Goal: Information Seeking & Learning: Check status

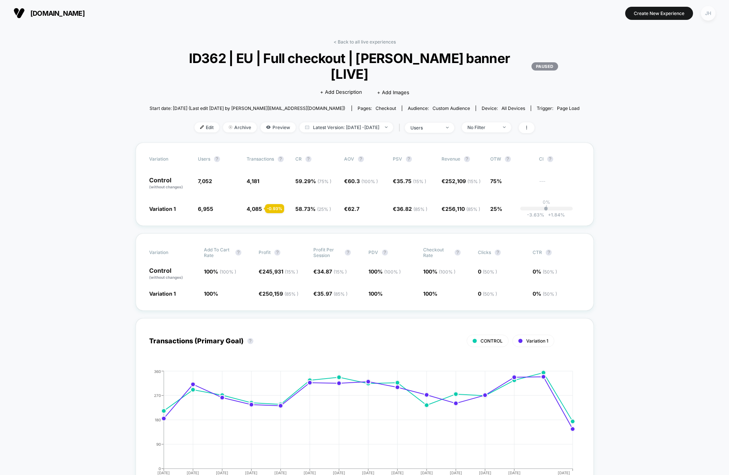
click at [705, 16] on div "JH" at bounding box center [708, 13] width 15 height 15
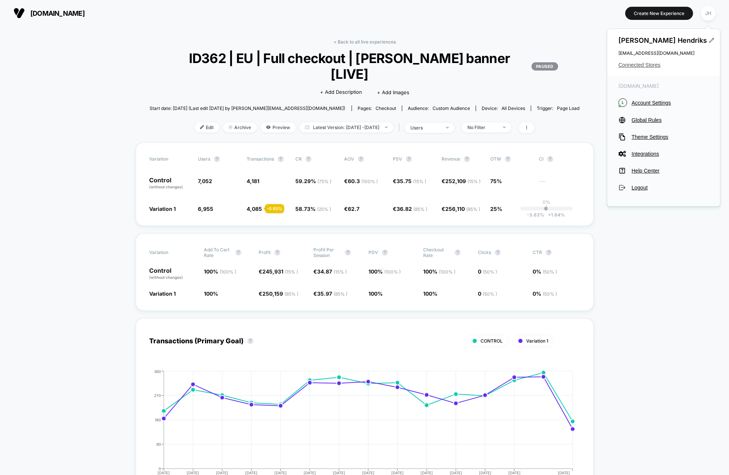
click at [653, 64] on span "Connected Stores" at bounding box center [664, 65] width 90 height 6
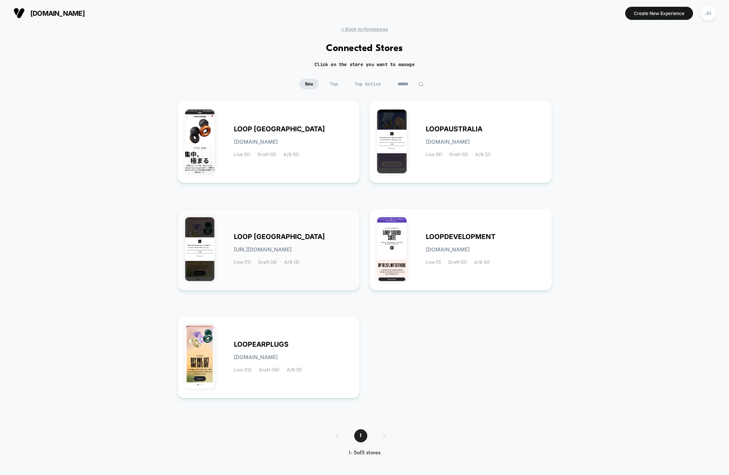
click at [263, 253] on div "LOOP [GEOGRAPHIC_DATA] [URL][DOMAIN_NAME] Live (11) Draft (4) A/B (4)" at bounding box center [293, 249] width 118 height 31
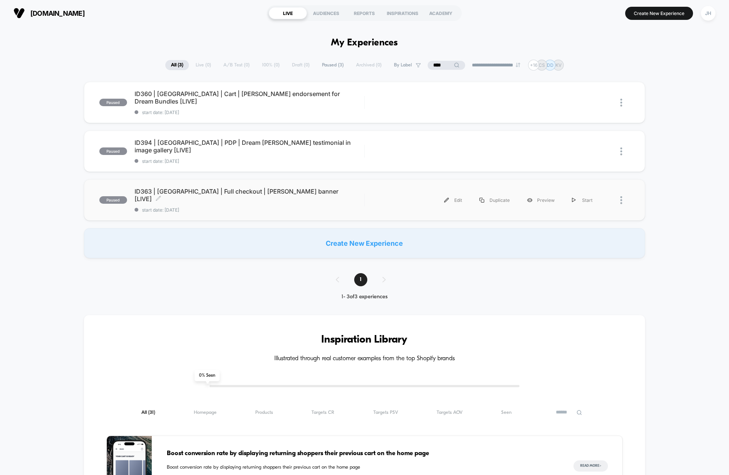
click at [248, 193] on span "ID363 | [GEOGRAPHIC_DATA] | Full checkout | [PERSON_NAME] banner [LIVE] Click t…" at bounding box center [250, 194] width 230 height 15
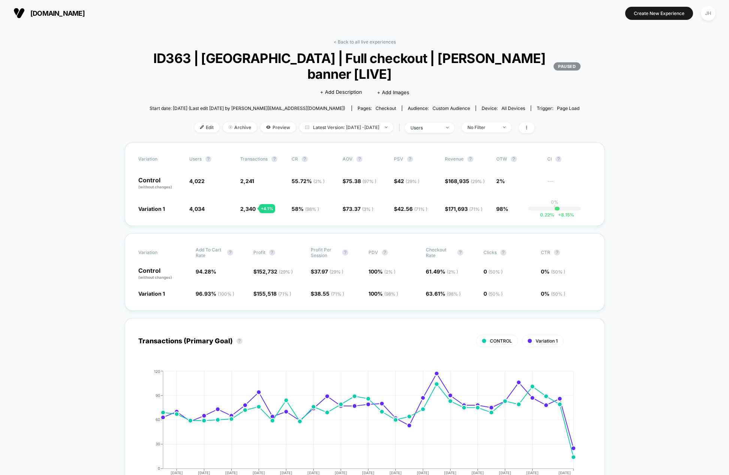
scroll to position [11, 0]
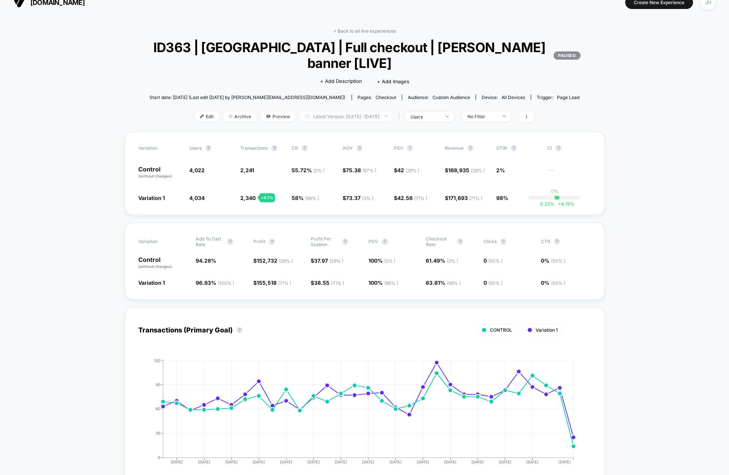
click at [369, 111] on span "Latest Version: [DATE] - [DATE]" at bounding box center [347, 116] width 94 height 10
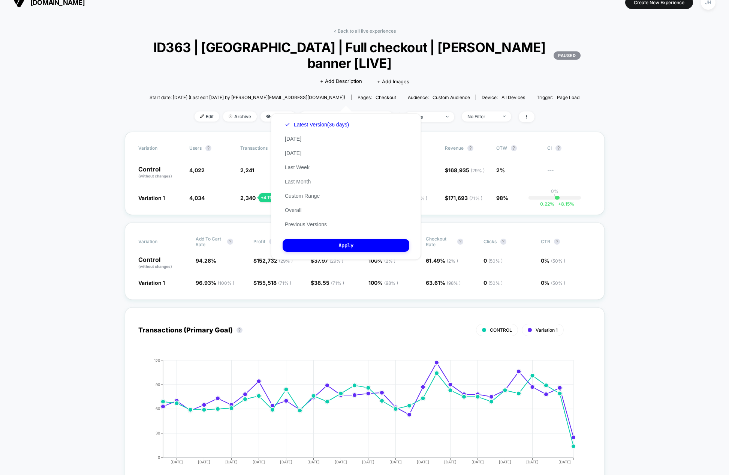
click at [303, 190] on div "Latest Version (36 days) [DATE] [DATE] Last Week Last Month Custom Range Overal…" at bounding box center [317, 174] width 69 height 114
click at [302, 194] on button "Custom Range" at bounding box center [302, 195] width 39 height 7
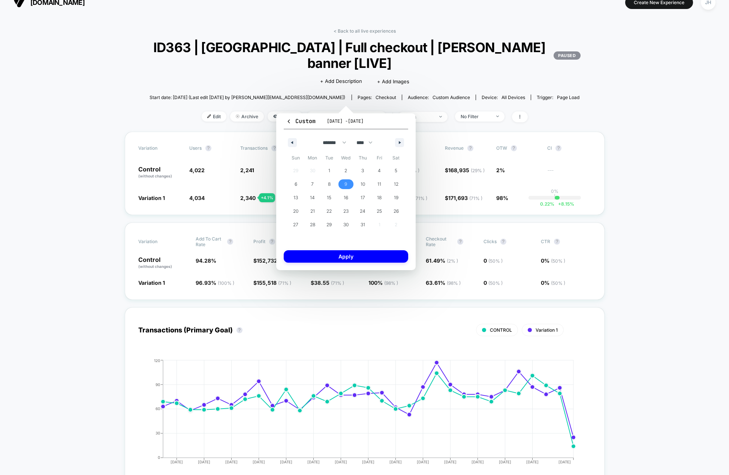
click at [344, 181] on span "9" at bounding box center [346, 184] width 17 height 10
click at [403, 143] on button "button" at bounding box center [399, 142] width 9 height 9
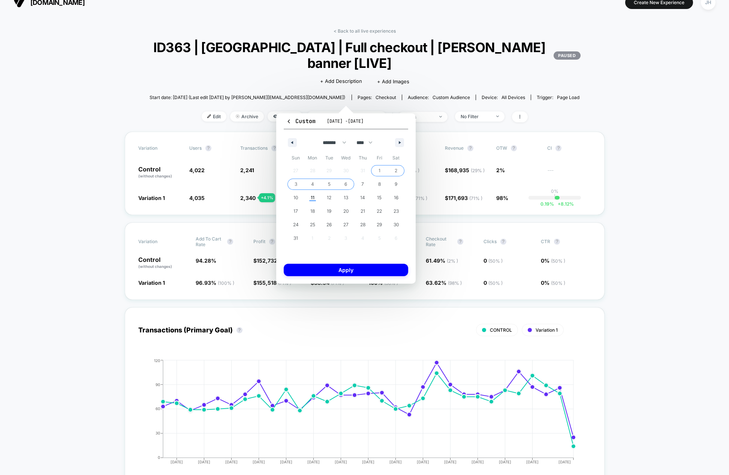
click at [347, 185] on span "6" at bounding box center [346, 183] width 3 height 13
select select "*"
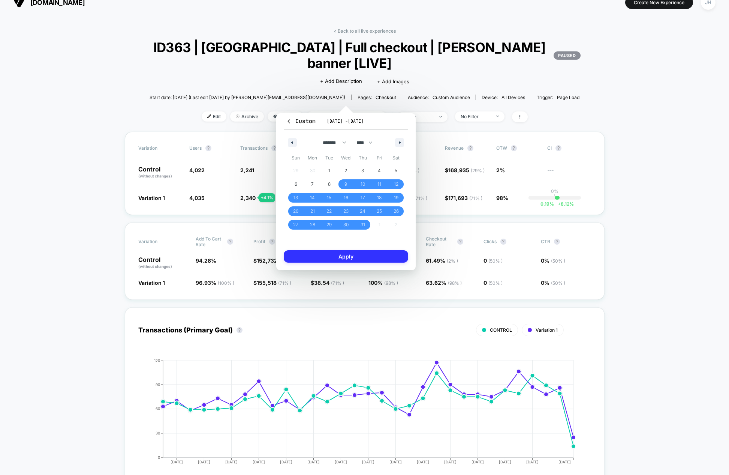
click at [363, 255] on button "Apply" at bounding box center [346, 256] width 124 height 12
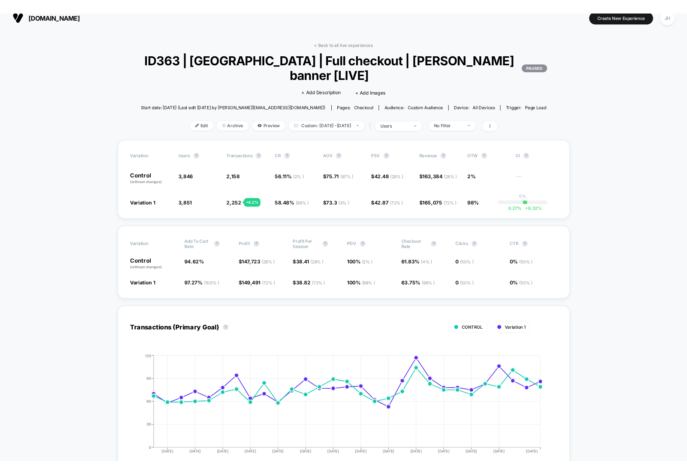
scroll to position [10, 0]
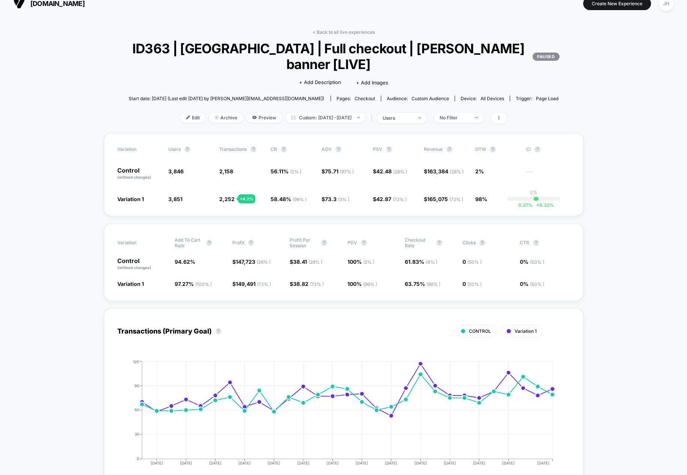
scroll to position [11, 0]
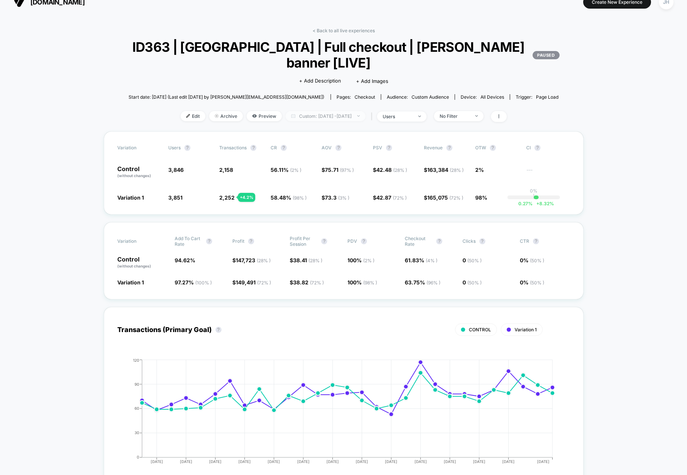
click at [356, 111] on span "Custom: [DATE] - [DATE]" at bounding box center [326, 116] width 80 height 10
select select "*"
select select "****"
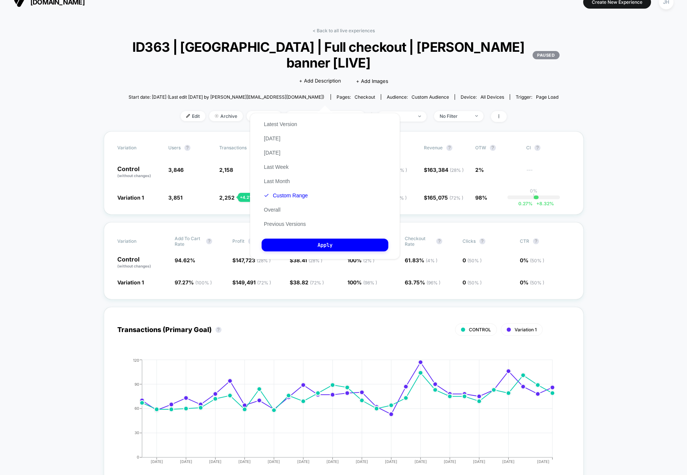
click at [301, 193] on button "Custom Range" at bounding box center [286, 195] width 48 height 7
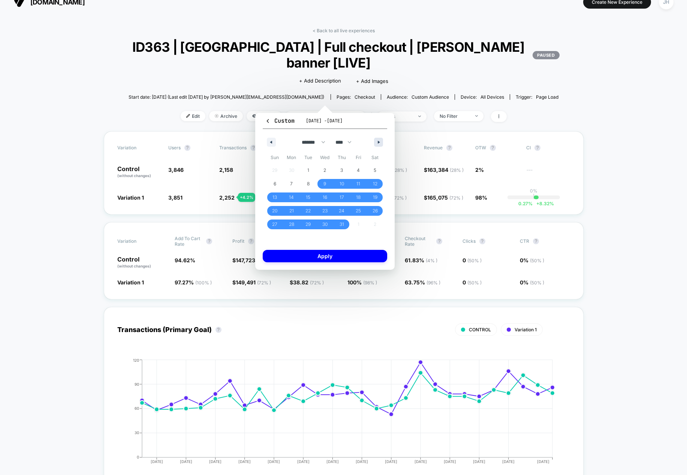
click at [379, 144] on button "button" at bounding box center [378, 142] width 9 height 9
select select "*"
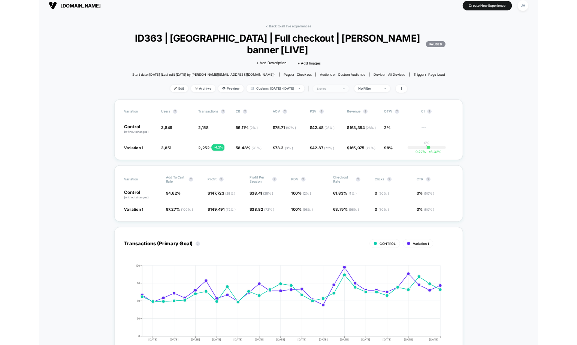
scroll to position [0, 0]
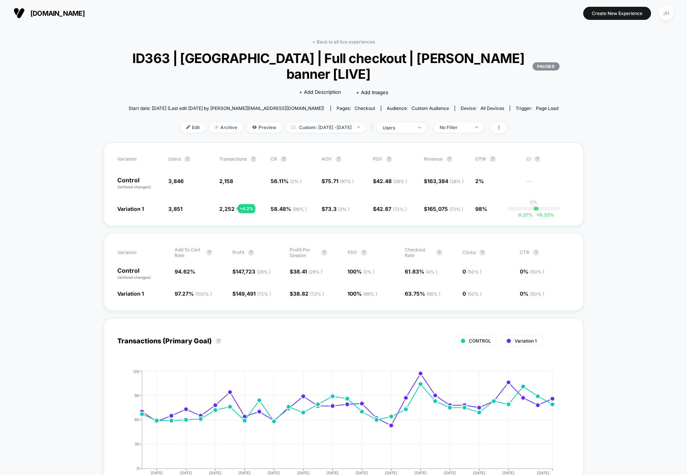
click at [658, 9] on button "JH" at bounding box center [666, 13] width 19 height 15
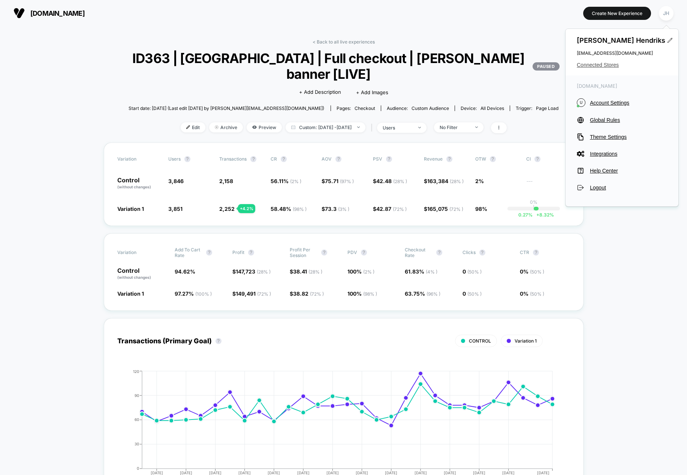
click at [596, 62] on span "Connected Stores" at bounding box center [622, 65] width 90 height 6
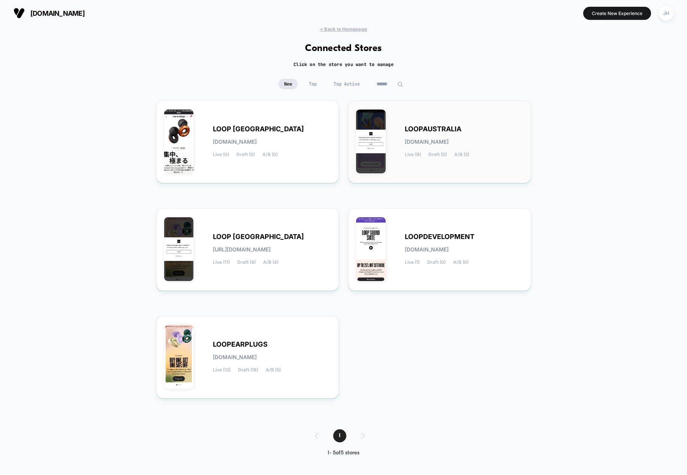
click at [439, 134] on div "LOOPAUSTRALIA [DOMAIN_NAME] Live (9) Draft (0) A/B (2)" at bounding box center [464, 141] width 118 height 31
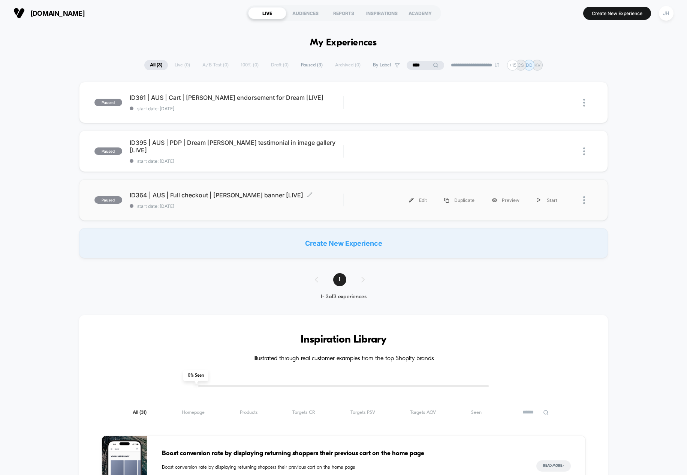
click at [251, 193] on span "ID364 | AUS | Full checkout | [PERSON_NAME] banner [LIVE] Click to edit experie…" at bounding box center [237, 194] width 214 height 7
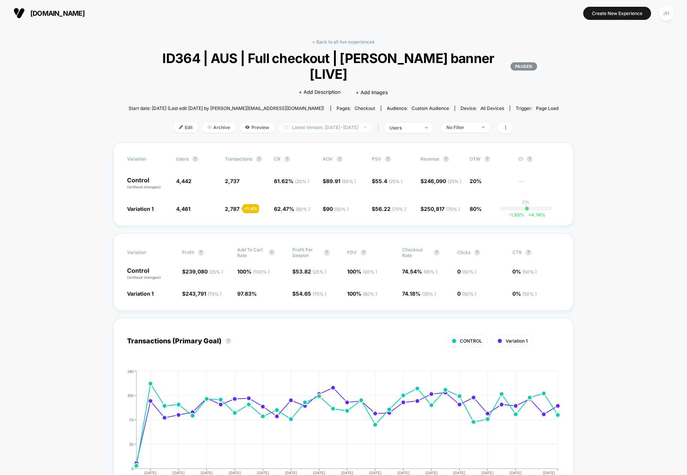
click at [334, 122] on span "Latest Version: [DATE] - [DATE]" at bounding box center [326, 127] width 94 height 10
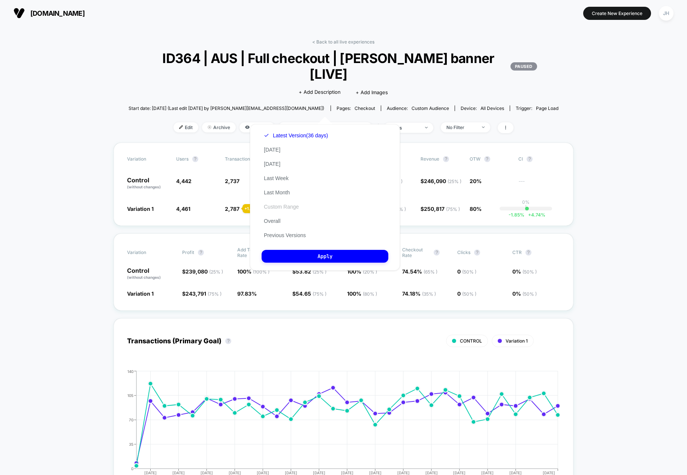
click at [289, 206] on button "Custom Range" at bounding box center [281, 206] width 39 height 7
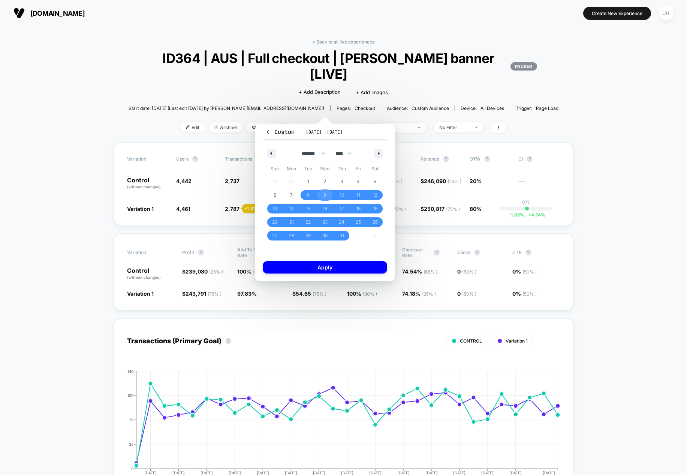
click at [325, 196] on span "9" at bounding box center [325, 194] width 3 height 13
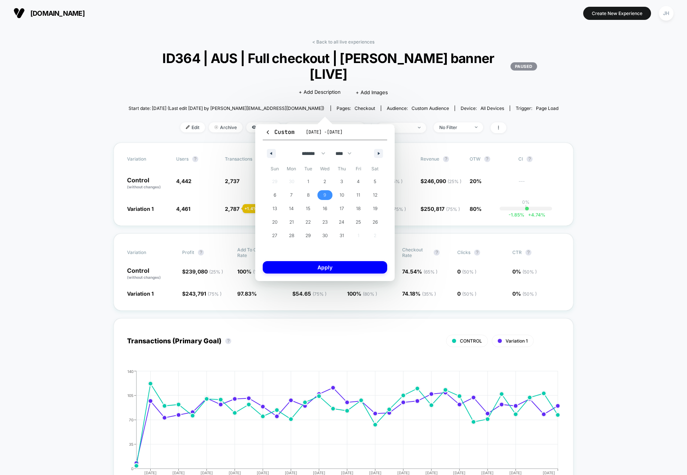
click at [379, 147] on div "******* ******** ***** ***** *** **** **** ****** ********* ******* ******** **…" at bounding box center [325, 151] width 124 height 22
click at [379, 151] on button "button" at bounding box center [378, 153] width 9 height 9
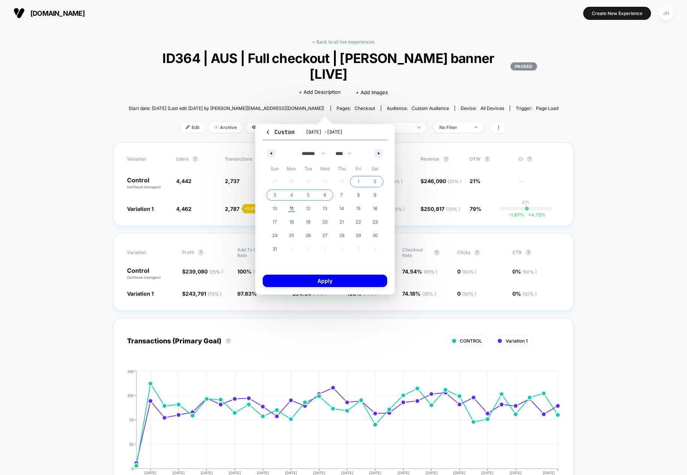
click at [323, 195] on span "6" at bounding box center [325, 195] width 17 height 10
select select "*"
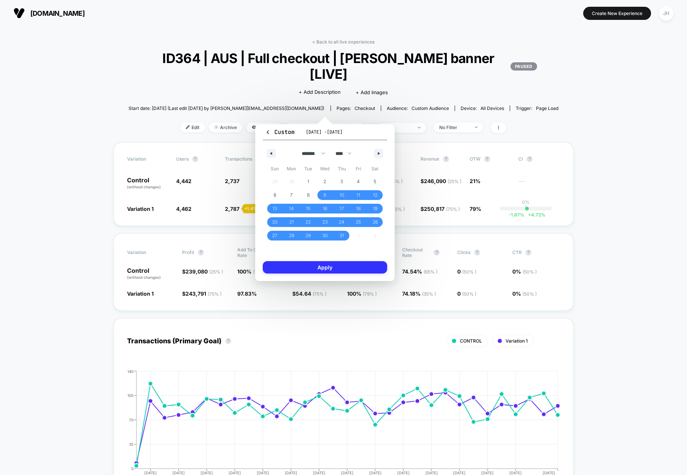
click at [342, 268] on button "Apply" at bounding box center [325, 267] width 124 height 12
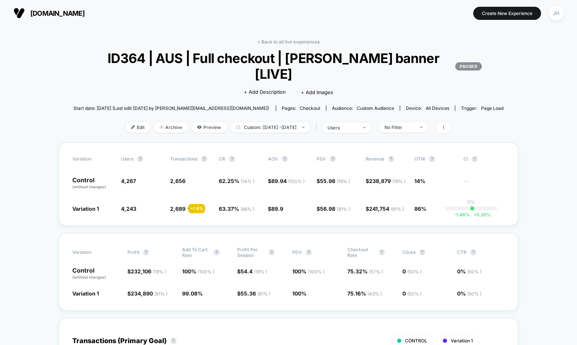
click at [300, 45] on div "< Back to all live experiences ID364 | AUS | Full checkout | [PERSON_NAME] bann…" at bounding box center [288, 90] width 430 height 103
click at [299, 42] on link "< Back to all live experiences" at bounding box center [289, 42] width 62 height 6
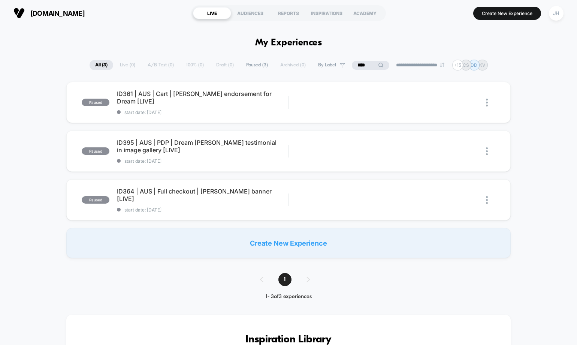
click at [371, 64] on input "****" at bounding box center [370, 65] width 37 height 9
click at [366, 66] on input "****" at bounding box center [370, 65] width 75 height 9
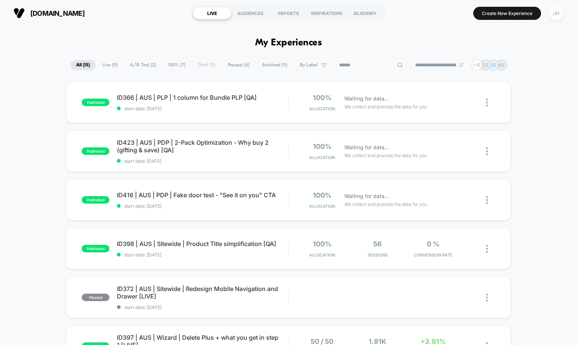
click at [561, 16] on div "JH" at bounding box center [556, 13] width 15 height 15
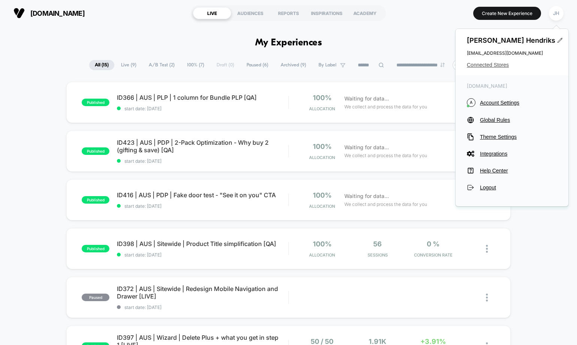
click at [489, 65] on span "Connected Stores" at bounding box center [512, 65] width 90 height 6
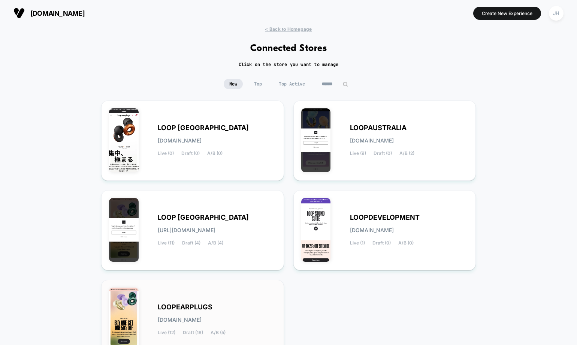
click at [178, 315] on div "LOOPEARPLUGS [DOMAIN_NAME] Live (12) Draft (18) A/B (5)" at bounding box center [217, 319] width 118 height 31
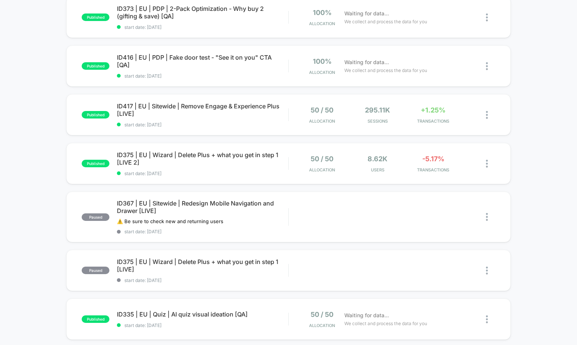
scroll to position [134, 0]
click at [196, 108] on span "ID417 | EU | Sitewide | Remove Engage & Experience Plus [LIVE] Click to edit ex…" at bounding box center [202, 109] width 171 height 15
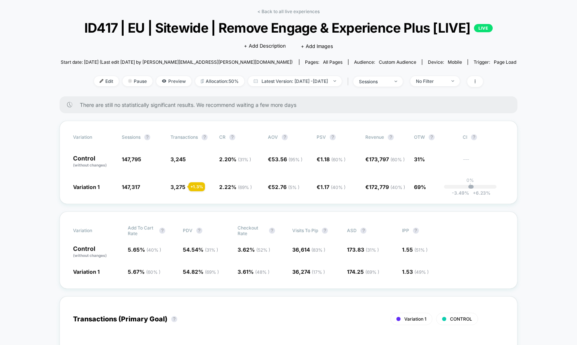
scroll to position [47, 0]
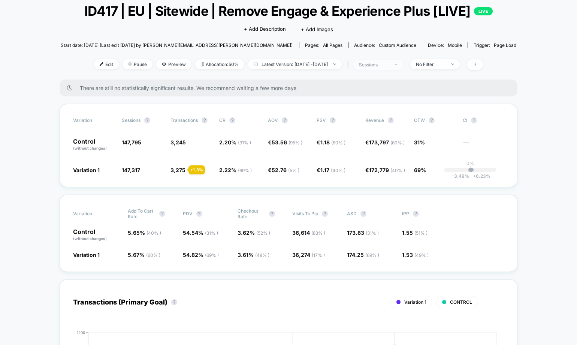
click at [380, 67] on div "sessions" at bounding box center [374, 65] width 30 height 6
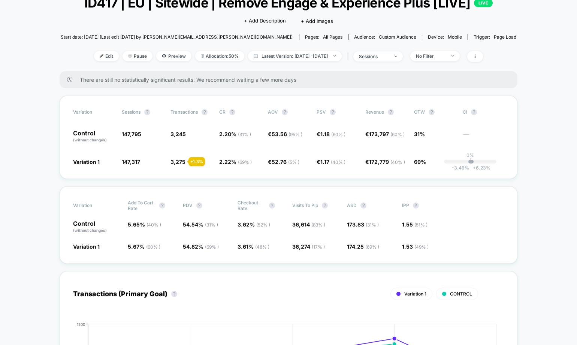
scroll to position [56, 0]
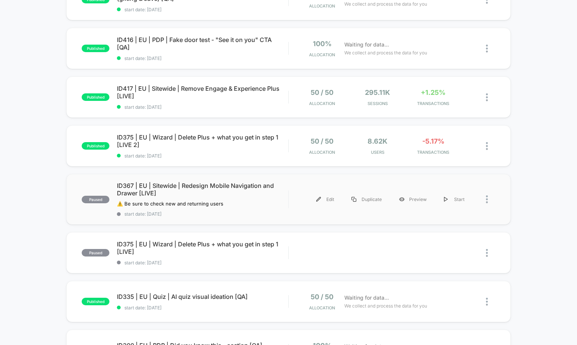
scroll to position [162, 0]
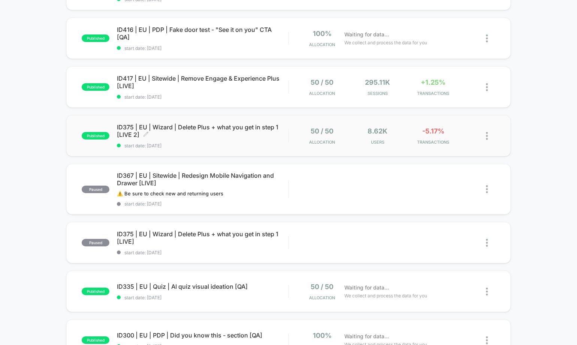
click at [224, 128] on span "ID375 | EU | Wizard | Delete Plus + what you get in step 1 [LIVE 2] Click to ed…" at bounding box center [202, 130] width 171 height 15
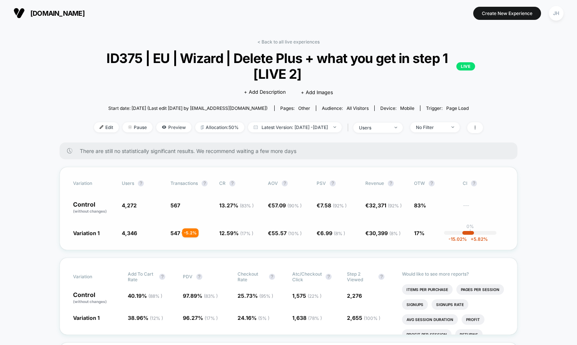
scroll to position [74, 0]
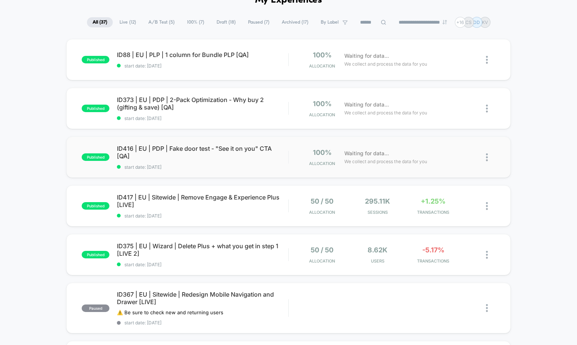
scroll to position [74, 0]
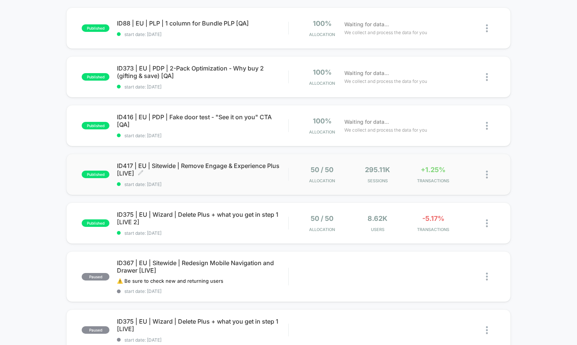
click at [168, 167] on span "ID417 | EU | Sitewide | Remove Engage & Experience Plus [LIVE] Click to edit ex…" at bounding box center [202, 169] width 171 height 15
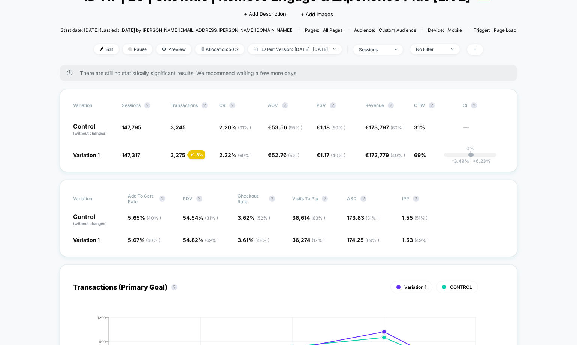
scroll to position [63, 0]
